Goal: Task Accomplishment & Management: Complete application form

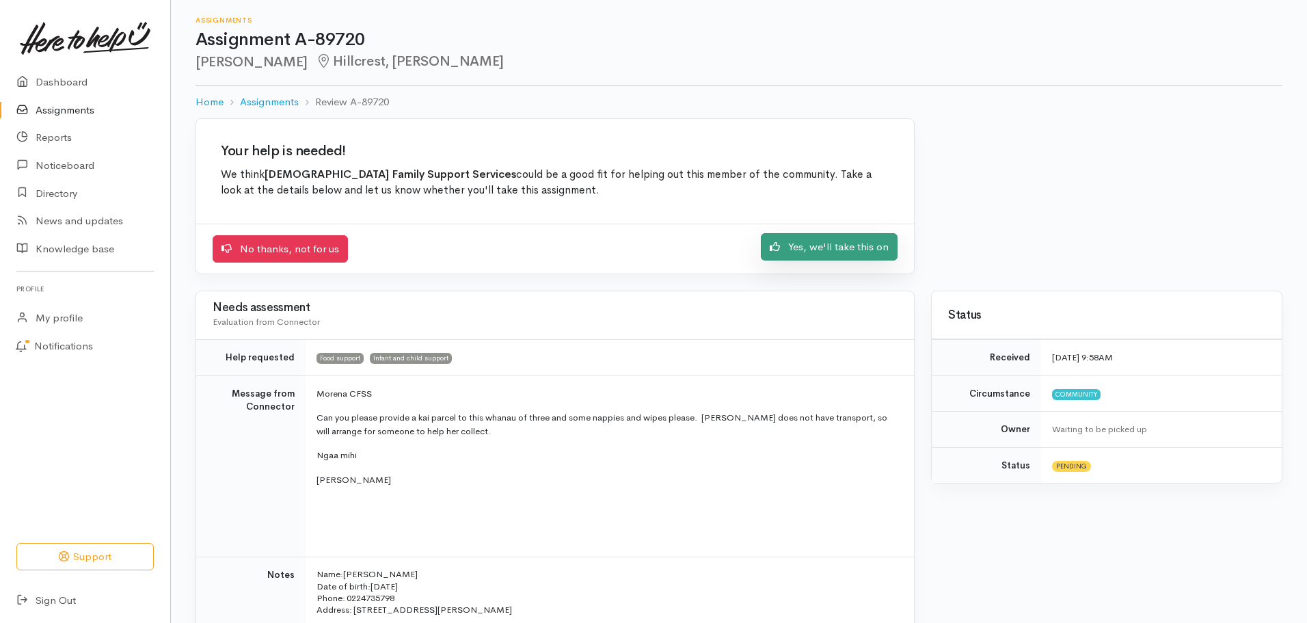
click at [806, 252] on link "Yes, we'll take this on" at bounding box center [829, 247] width 137 height 28
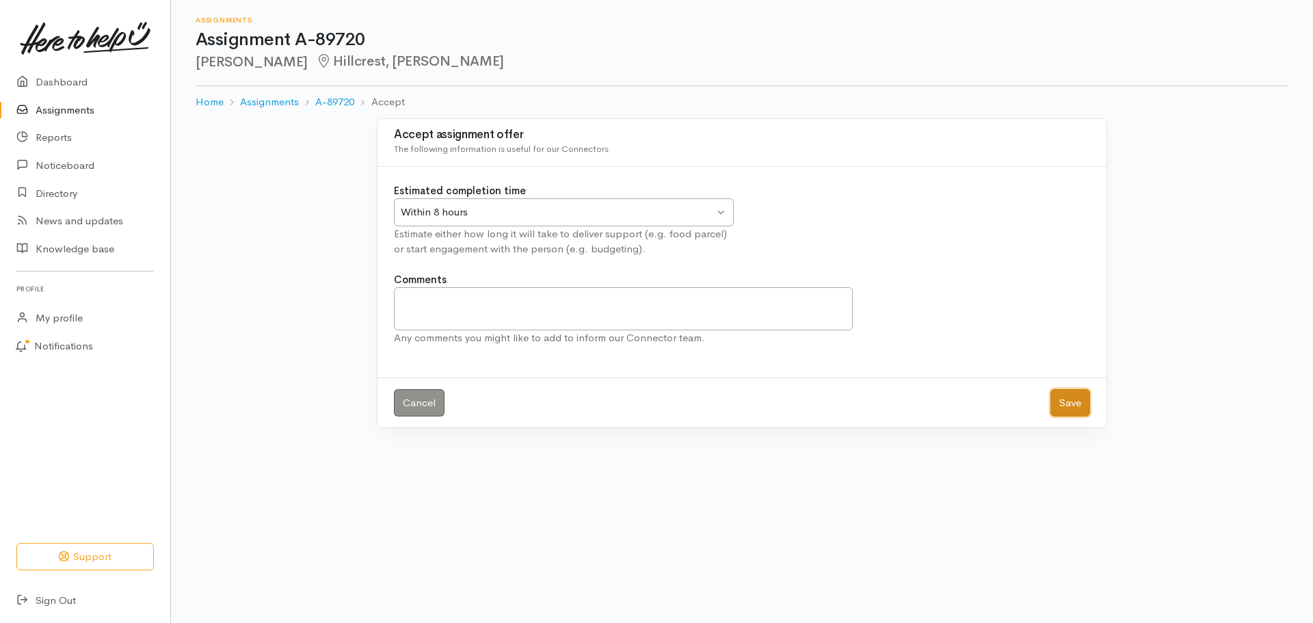
click at [1071, 404] on button "Save" at bounding box center [1070, 403] width 40 height 28
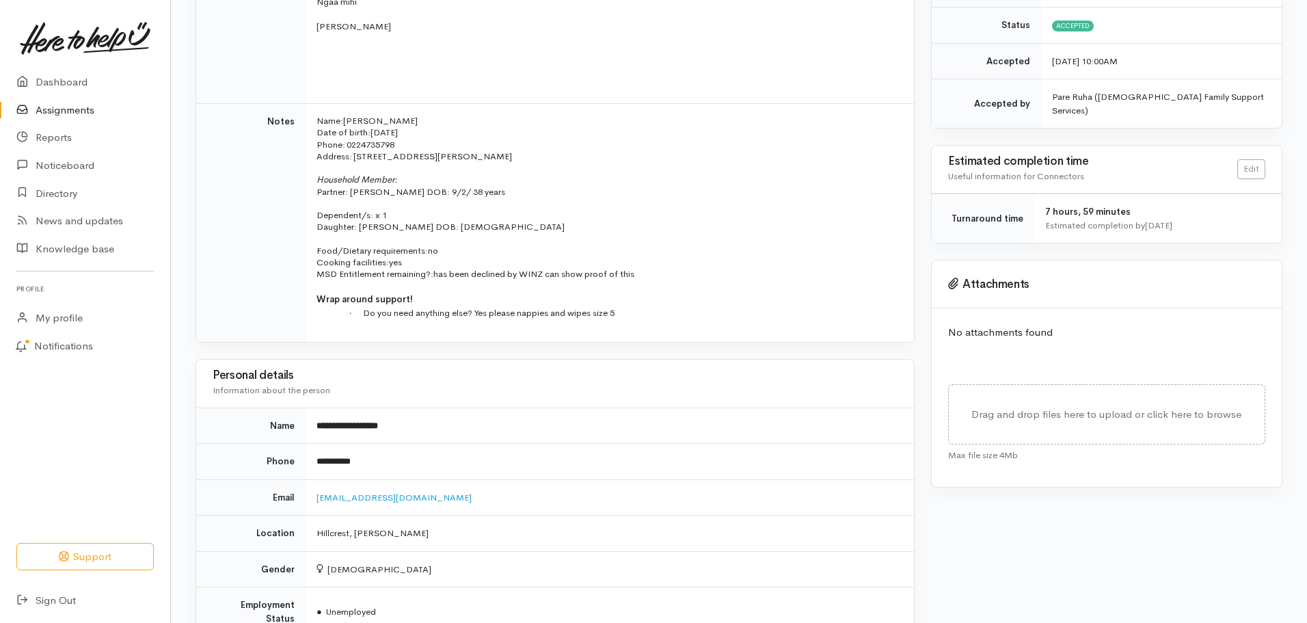
scroll to position [342, 0]
